Goal: Browse casually: Explore the website without a specific task or goal

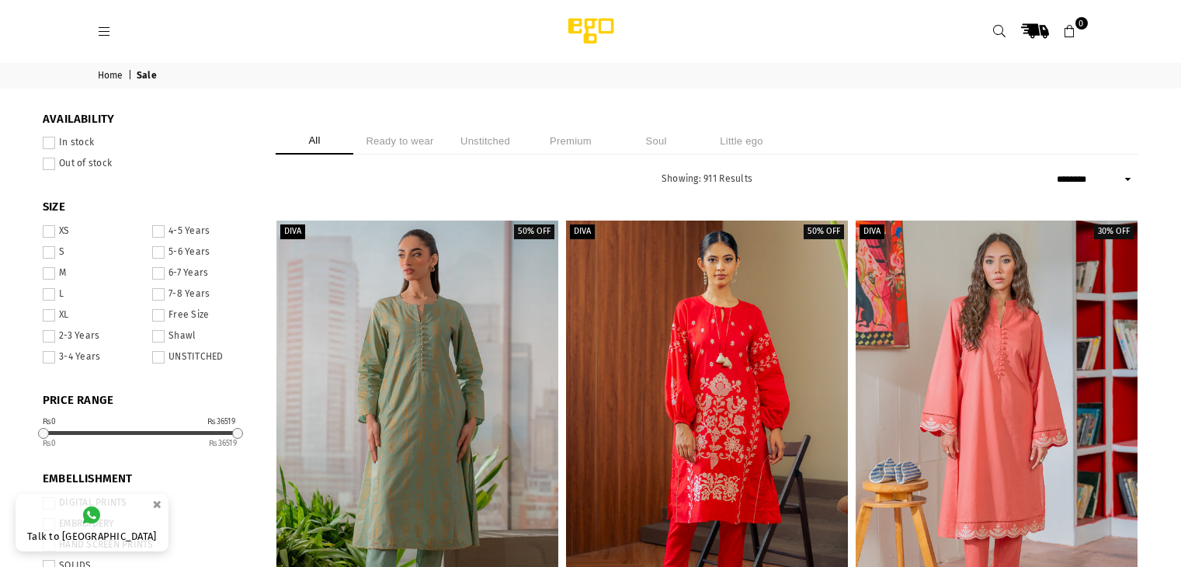
select select "******"
click at [569, 142] on li "Premium" at bounding box center [571, 140] width 78 height 27
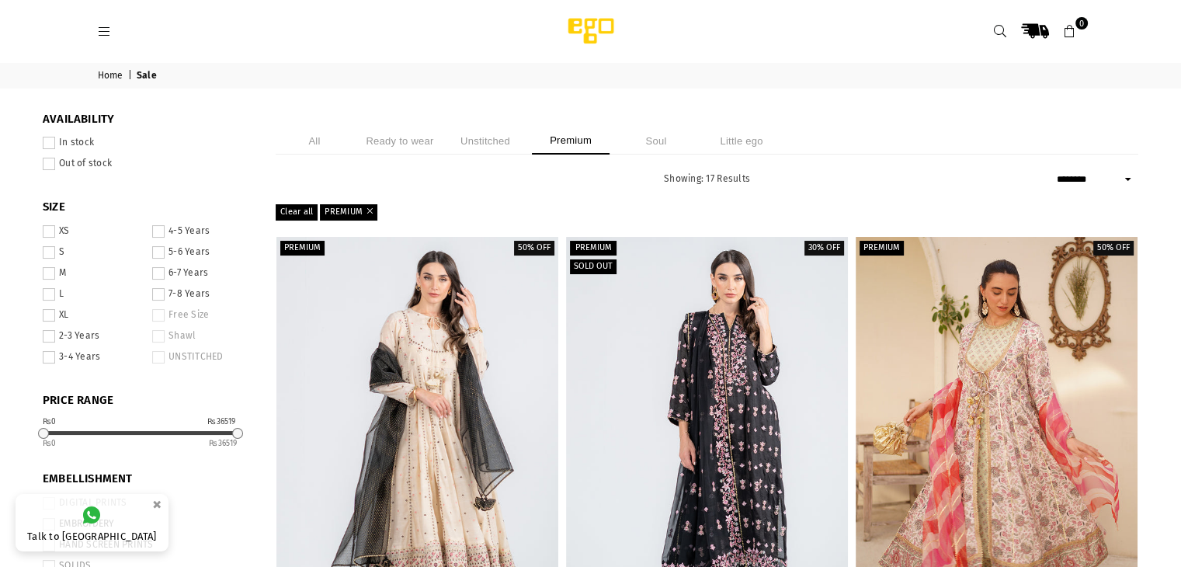
click at [649, 148] on li "Soul" at bounding box center [656, 140] width 78 height 27
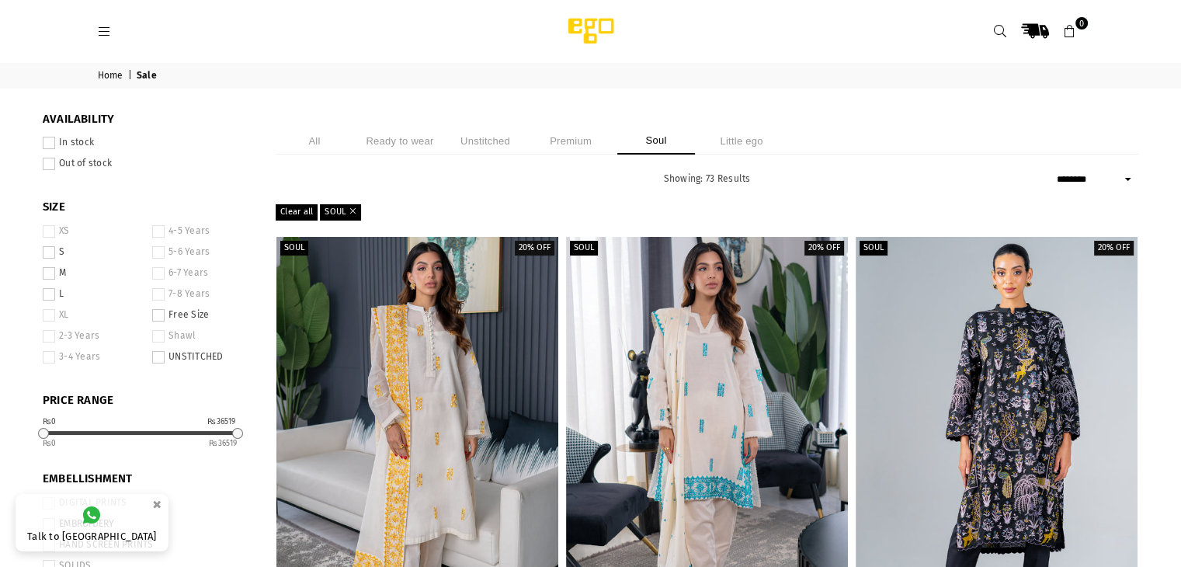
click at [579, 29] on img at bounding box center [591, 31] width 132 height 31
